Goal: Task Accomplishment & Management: Use online tool/utility

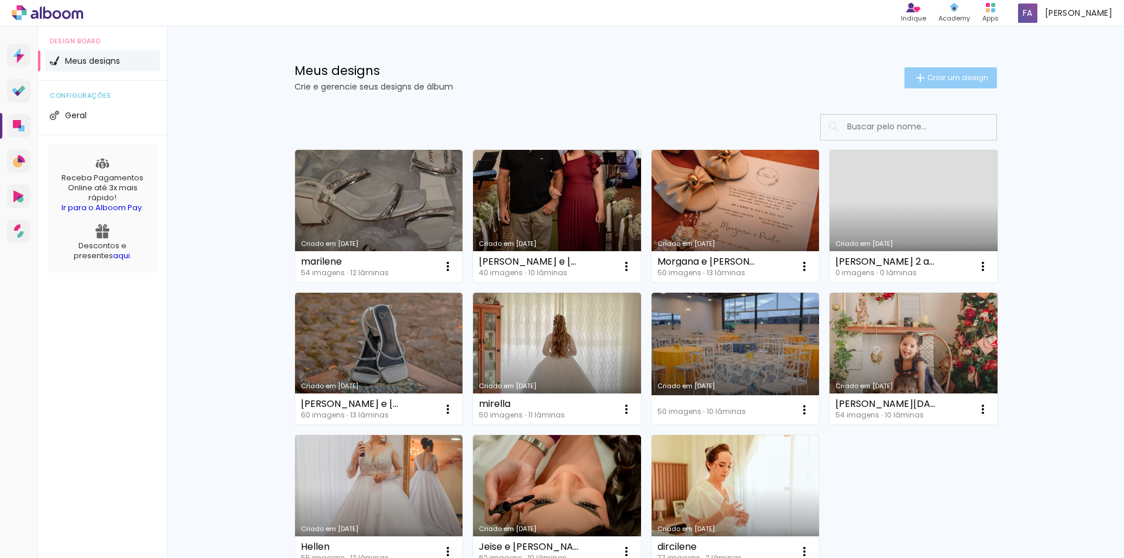
click at [960, 74] on span "Criar um design" at bounding box center [958, 78] width 61 height 8
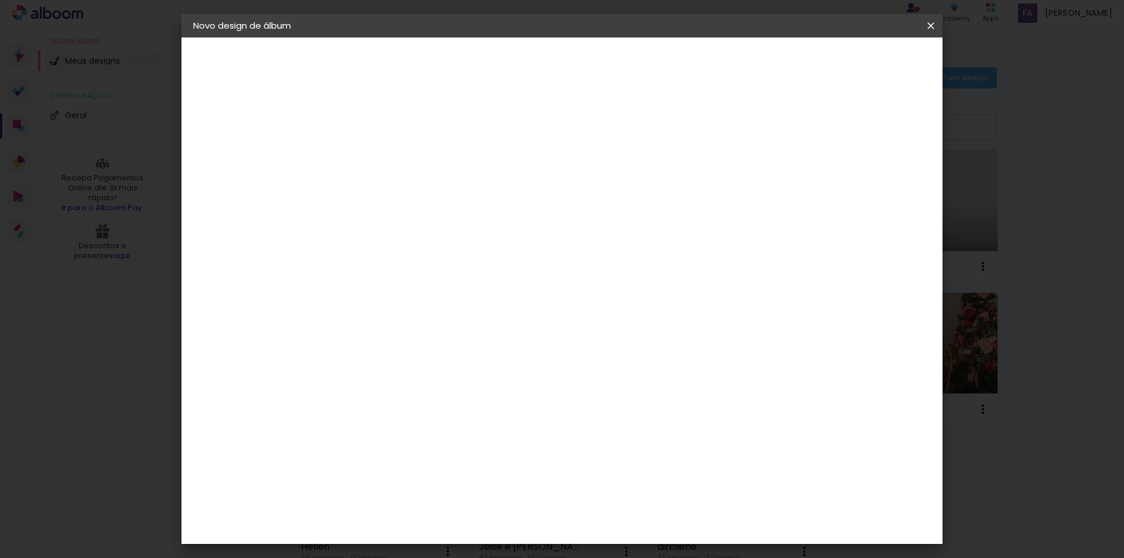
click at [385, 156] on input at bounding box center [385, 157] width 0 height 18
type input "ana"
type paper-input "ana"
click at [505, 64] on paper-button "Avançar" at bounding box center [475, 62] width 57 height 20
click at [474, 221] on input at bounding box center [414, 223] width 118 height 15
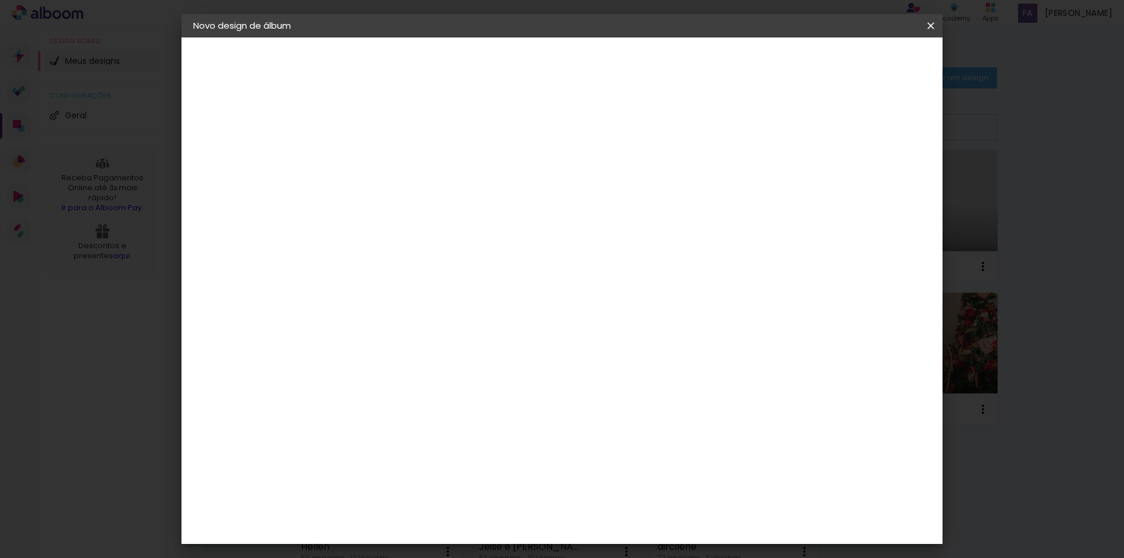
type input "i9"
type paper-input "i9"
click at [454, 201] on paper-input-container "i9" at bounding box center [402, 188] width 103 height 26
click at [450, 220] on input "i9" at bounding box center [402, 223] width 95 height 15
type input "in"
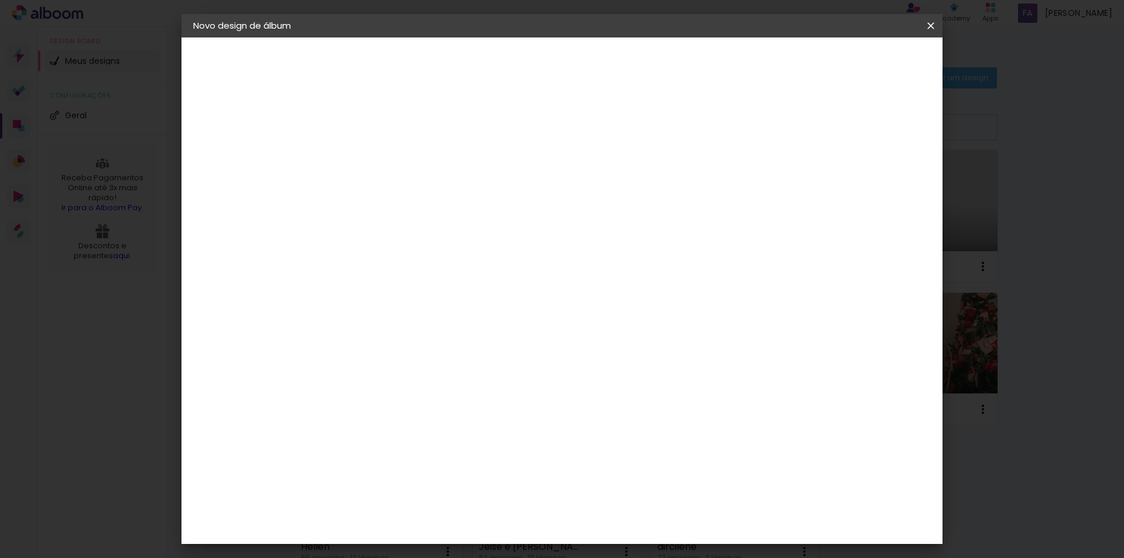
type paper-input "in"
click at [387, 370] on div "Inove" at bounding box center [389, 368] width 25 height 9
click at [0, 0] on slot "Avançar" at bounding box center [0, 0] width 0 height 0
click at [464, 481] on span "25 × 25" at bounding box center [436, 493] width 54 height 24
click at [576, 70] on paper-button "Avançar" at bounding box center [546, 62] width 57 height 20
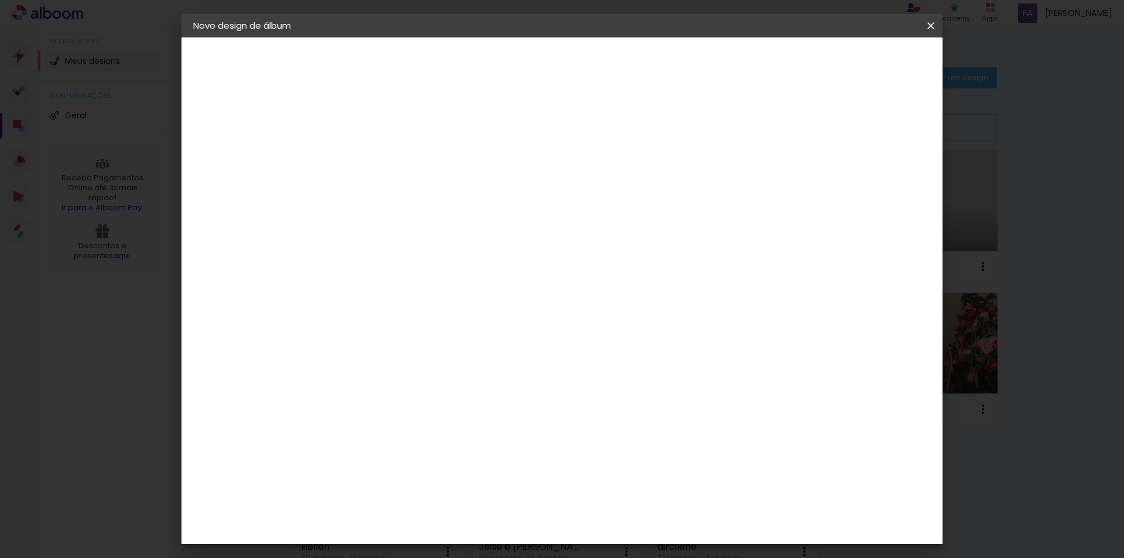
click at [792, 127] on div at bounding box center [786, 126] width 11 height 11
type paper-checkbox "on"
click at [858, 61] on span "Iniciar design" at bounding box center [831, 62] width 53 height 8
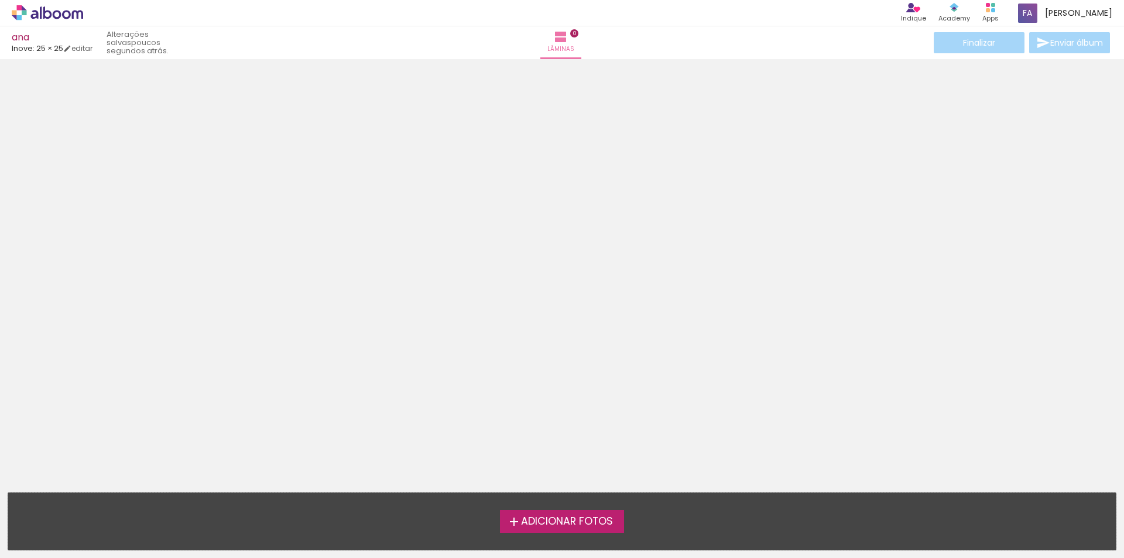
click at [512, 361] on div at bounding box center [562, 272] width 1124 height 418
click at [560, 527] on span "Adicionar Fotos" at bounding box center [567, 522] width 92 height 11
click at [0, 0] on input "file" at bounding box center [0, 0] width 0 height 0
